Goal: Task Accomplishment & Management: Manage account settings

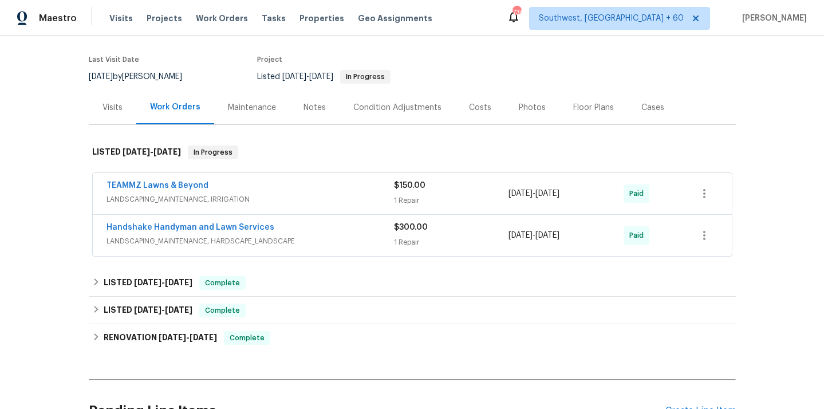
scroll to position [128, 0]
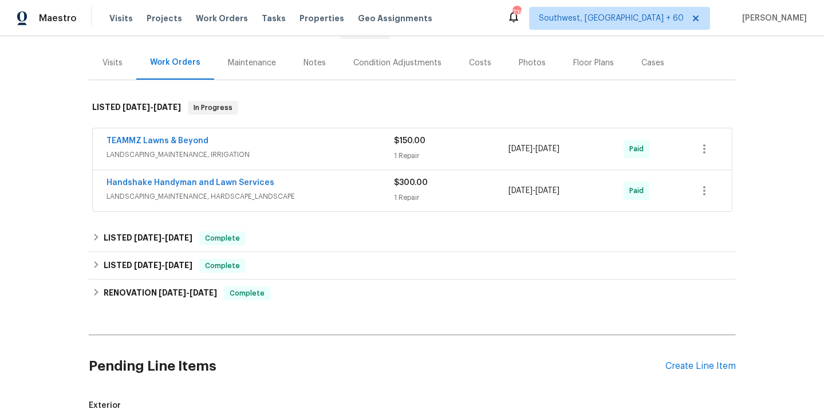
click at [191, 155] on span "LANDSCAPING_MAINTENANCE, IRRIGATION" at bounding box center [249, 154] width 287 height 11
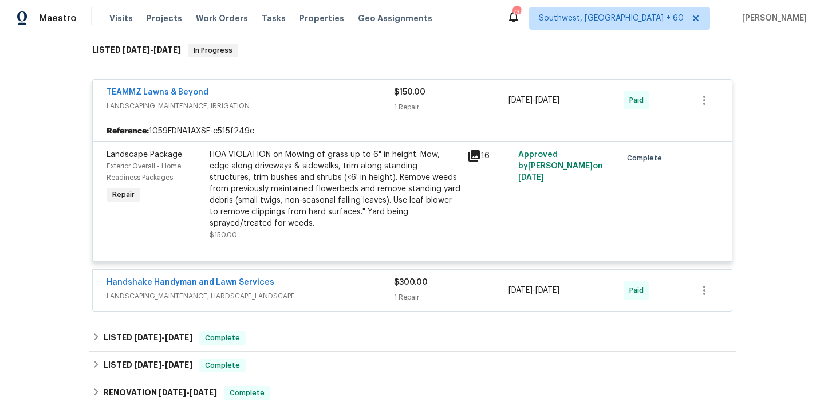
scroll to position [212, 0]
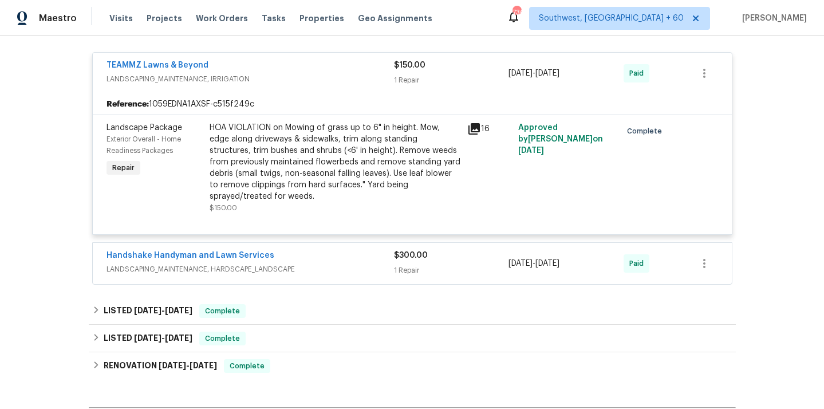
click at [191, 266] on span "LANDSCAPING_MAINTENANCE, HARDSCAPE_LANDSCAPE" at bounding box center [249, 268] width 287 height 11
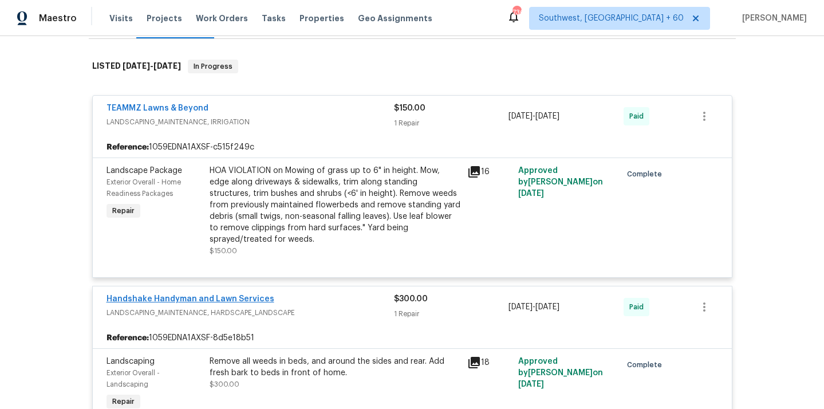
scroll to position [165, 0]
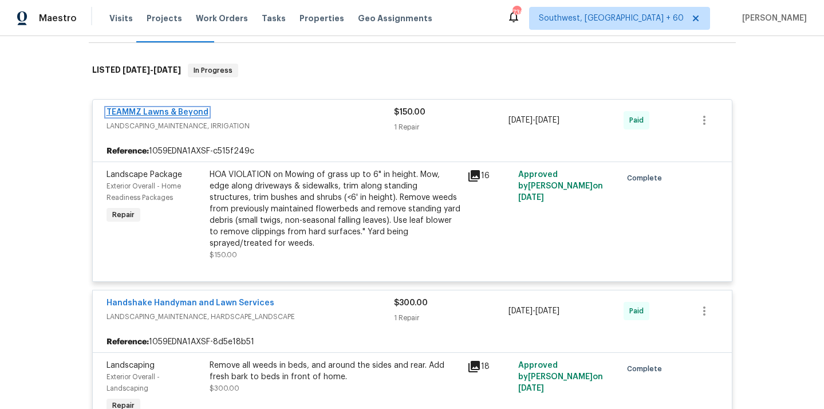
click at [160, 113] on link "TEAMMZ Lawns & Beyond" at bounding box center [157, 112] width 102 height 8
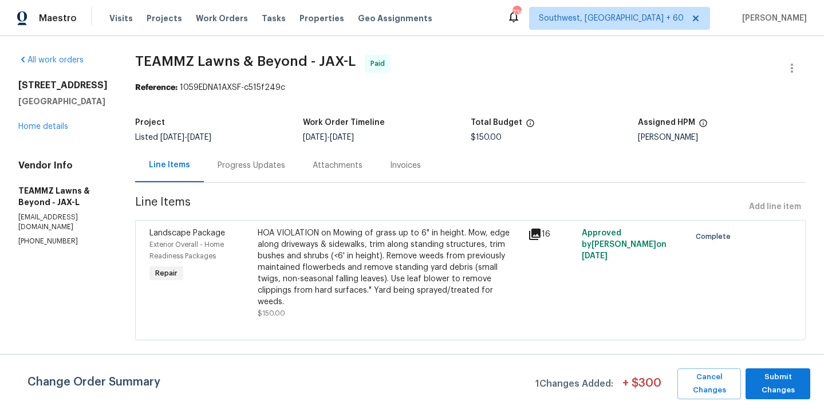
click at [121, 28] on div "Visits Projects Work Orders Tasks Properties Geo Assignments" at bounding box center [277, 18] width 337 height 23
